Goal: Obtain resource: Download file/media

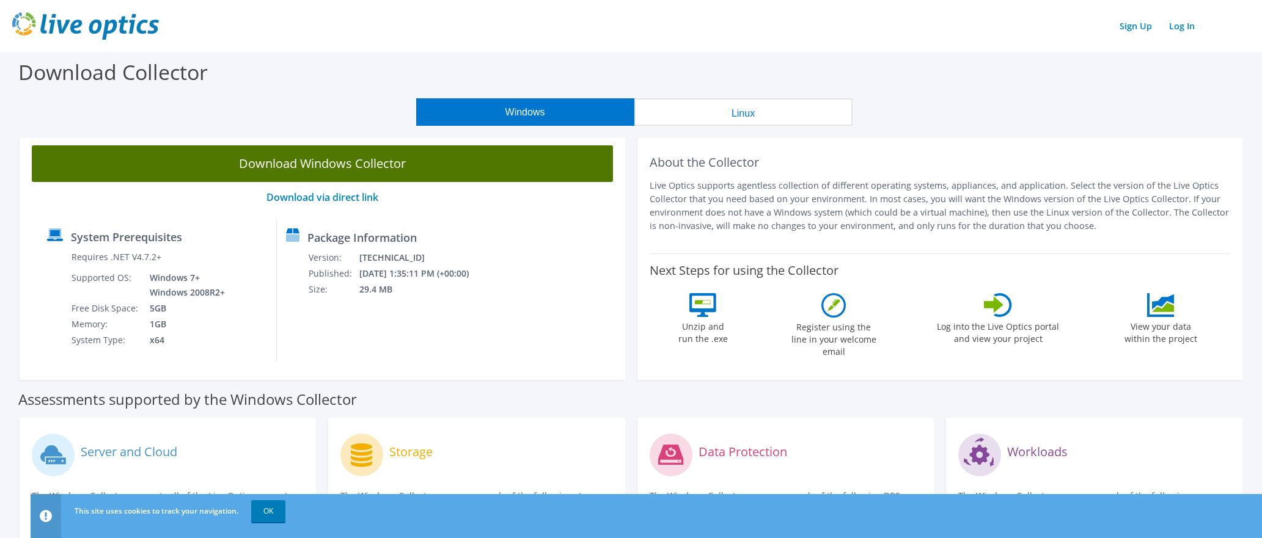
click at [335, 159] on link "Download Windows Collector" at bounding box center [322, 163] width 581 height 37
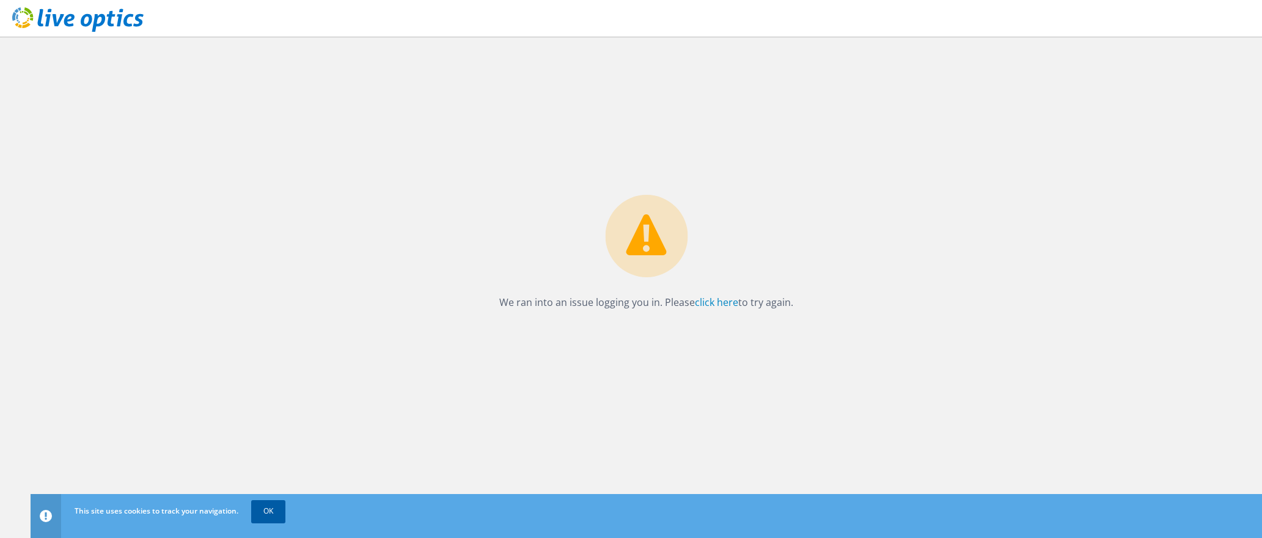
click at [262, 512] on link "OK" at bounding box center [268, 511] width 34 height 22
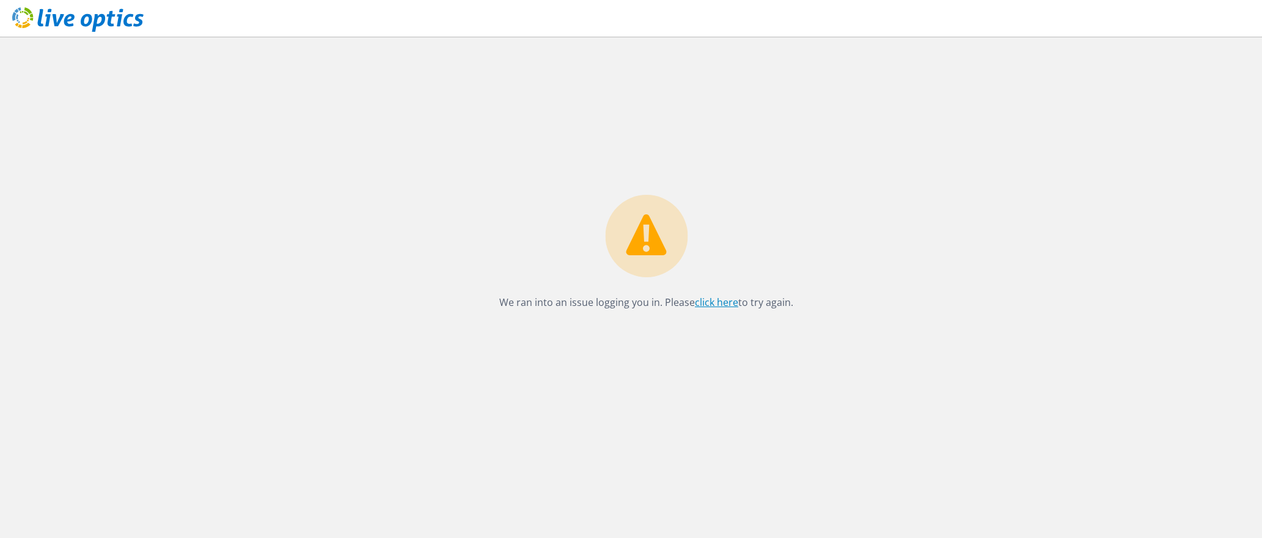
click at [706, 301] on link "click here" at bounding box center [716, 302] width 43 height 13
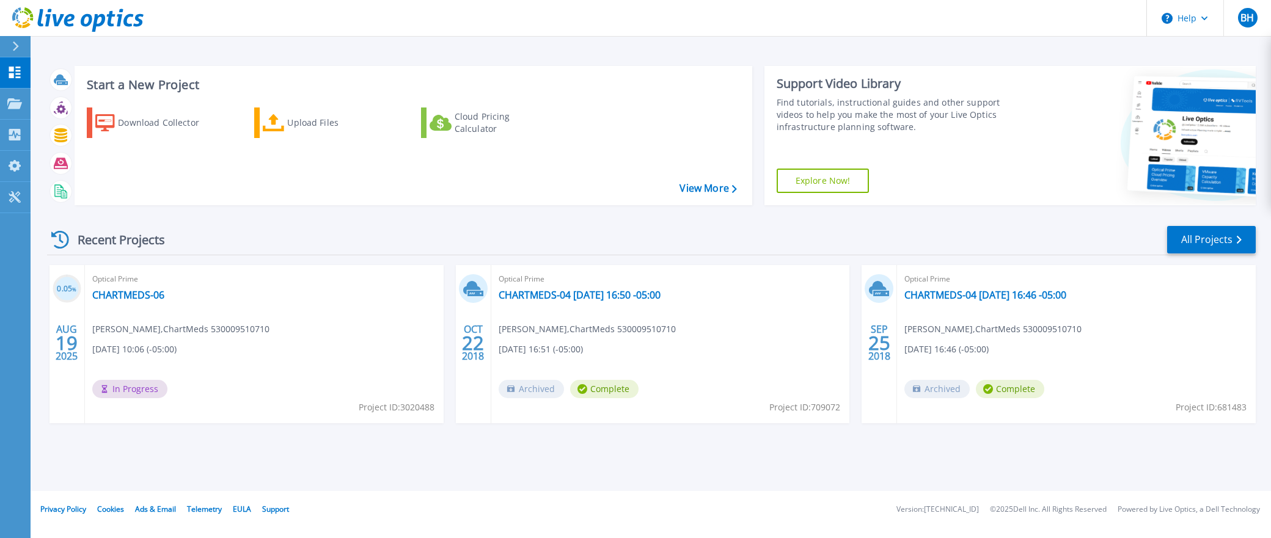
click at [145, 387] on span "In Progress" at bounding box center [129, 389] width 75 height 18
click at [123, 293] on link "CHARTMEDS-06" at bounding box center [128, 295] width 72 height 12
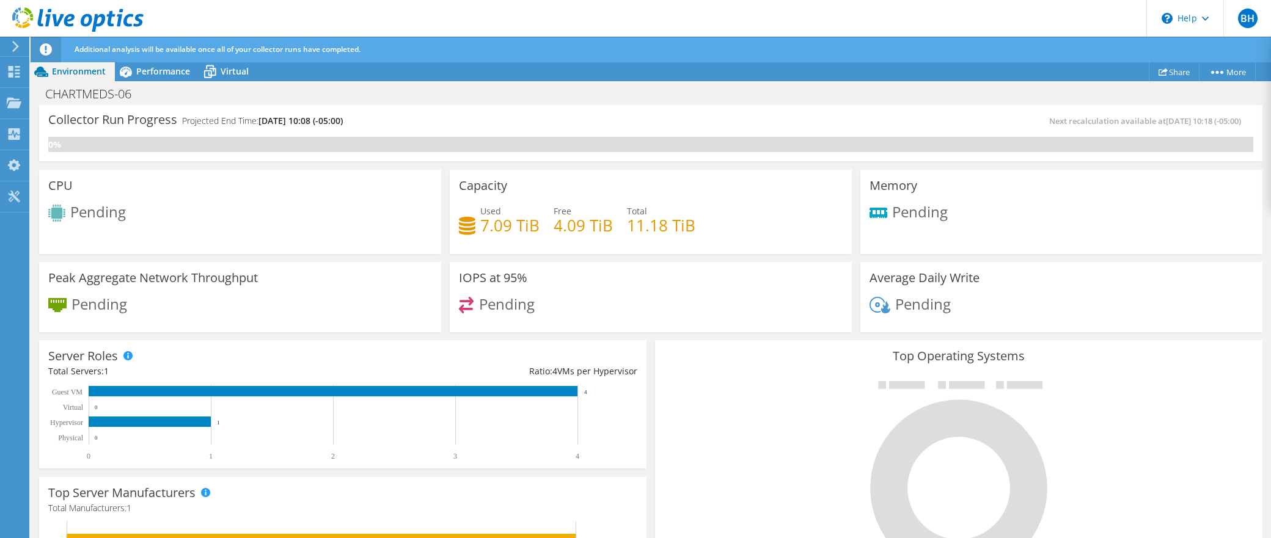
scroll to position [383, 0]
click at [880, 362] on h3 "Top Operating Systems" at bounding box center [958, 356] width 589 height 13
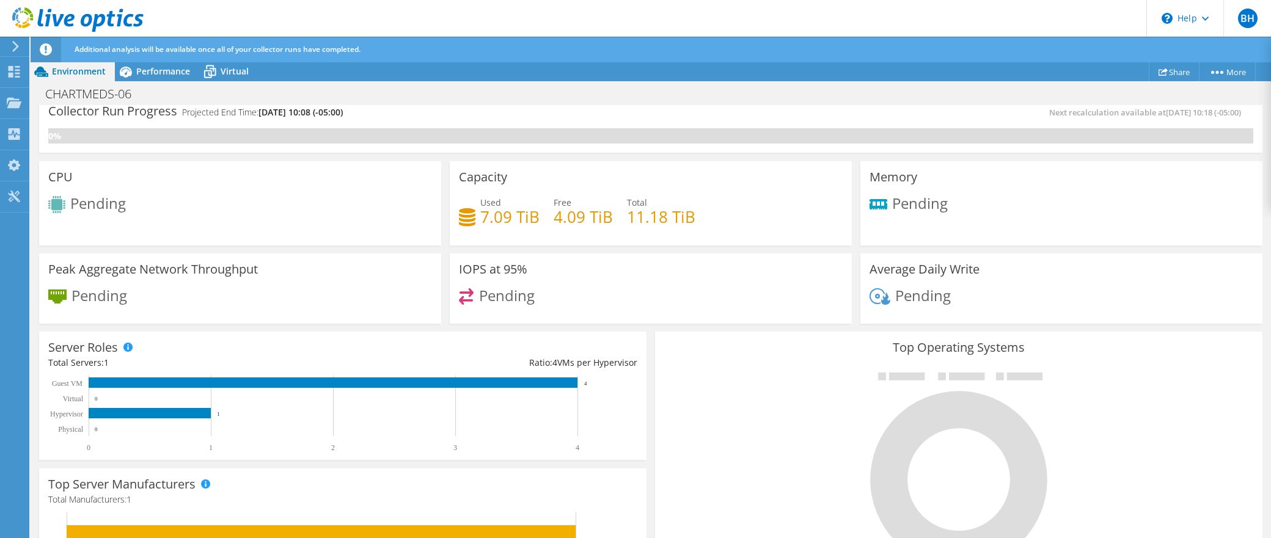
scroll to position [0, 0]
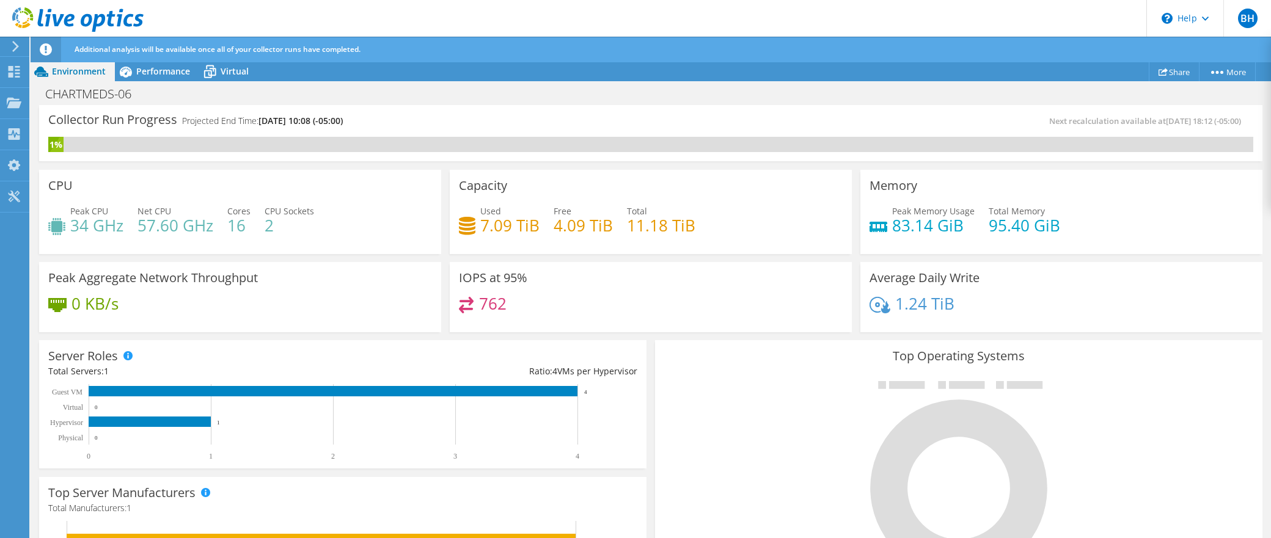
click at [790, 121] on div "Next recalculation available at [DATE] 18:12 (-05:00)" at bounding box center [952, 121] width 602 height 14
